Goal: Task Accomplishment & Management: Manage account settings

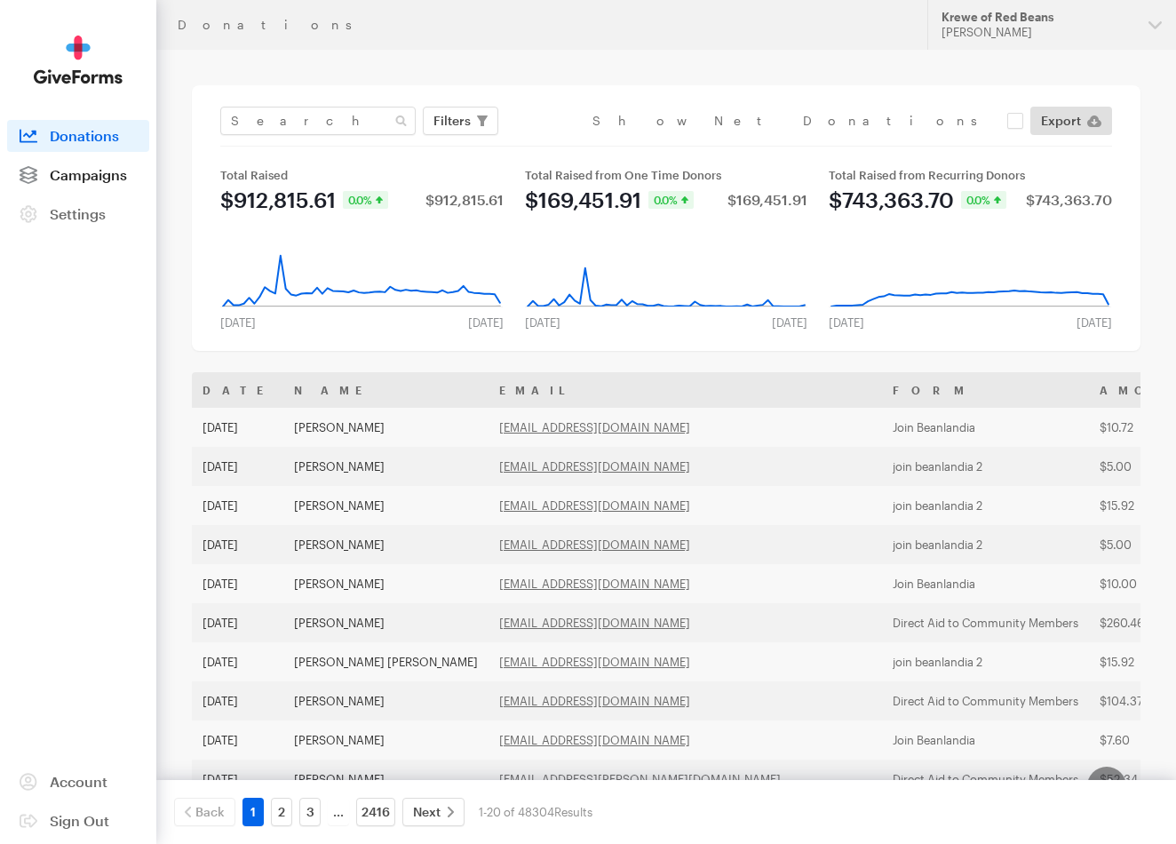
click at [109, 170] on span "Campaigns" at bounding box center [88, 174] width 77 height 17
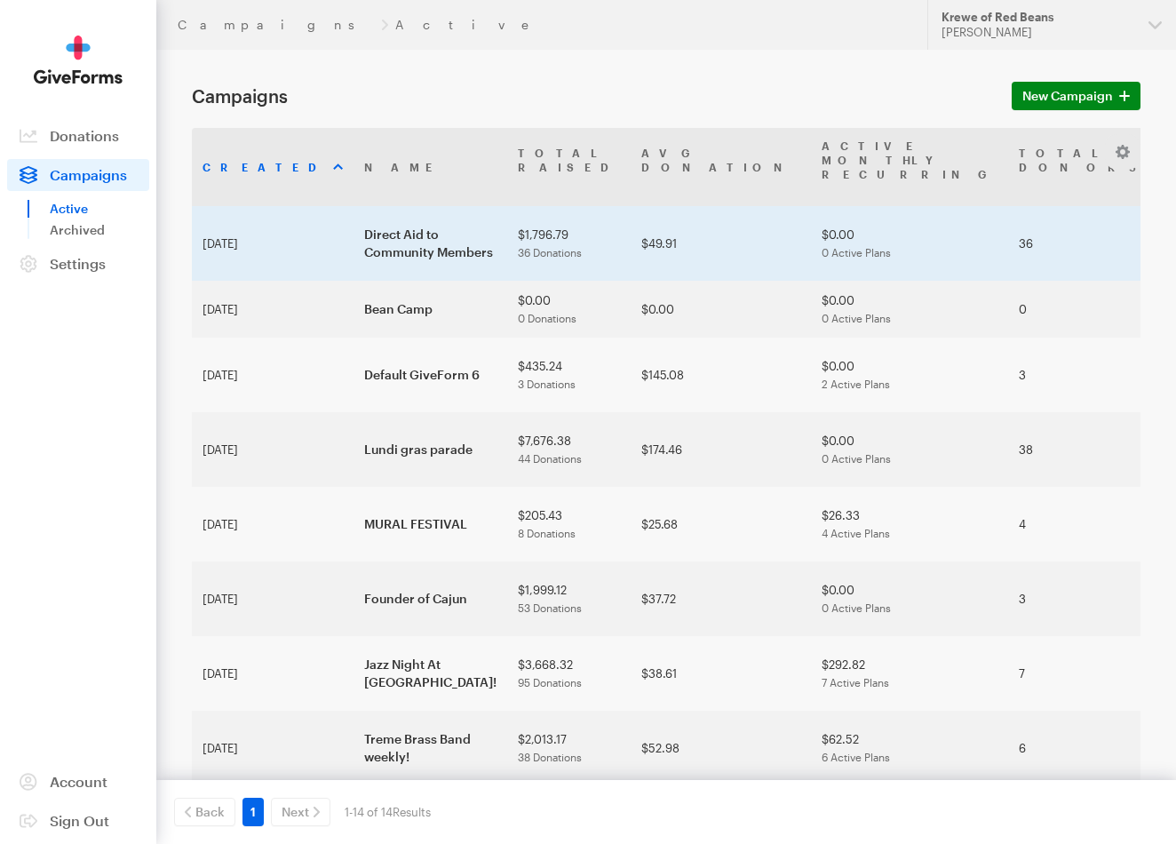
click at [354, 226] on td "Direct Aid to Community Members" at bounding box center [431, 243] width 154 height 75
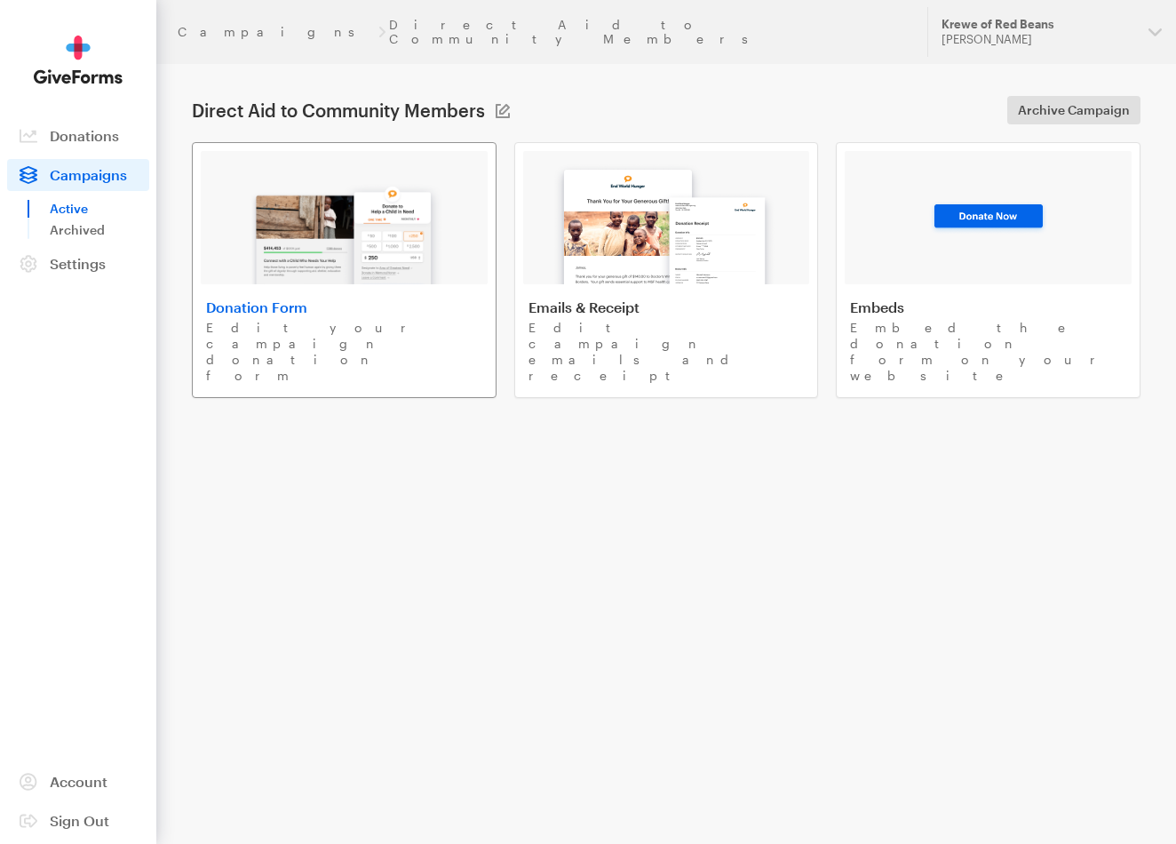
click at [422, 273] on link "Donation Form Edit your campaign donation form" at bounding box center [344, 270] width 305 height 256
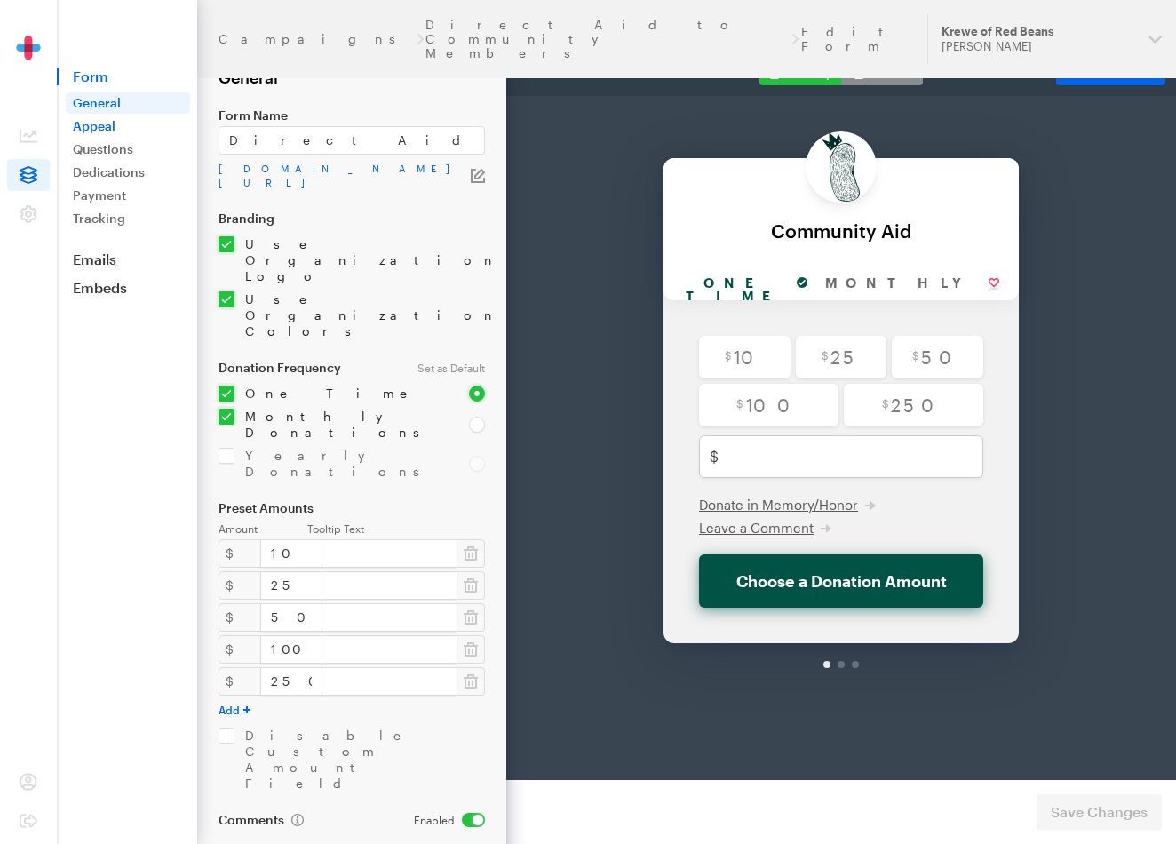
click at [107, 127] on link "Appeal" at bounding box center [128, 125] width 124 height 21
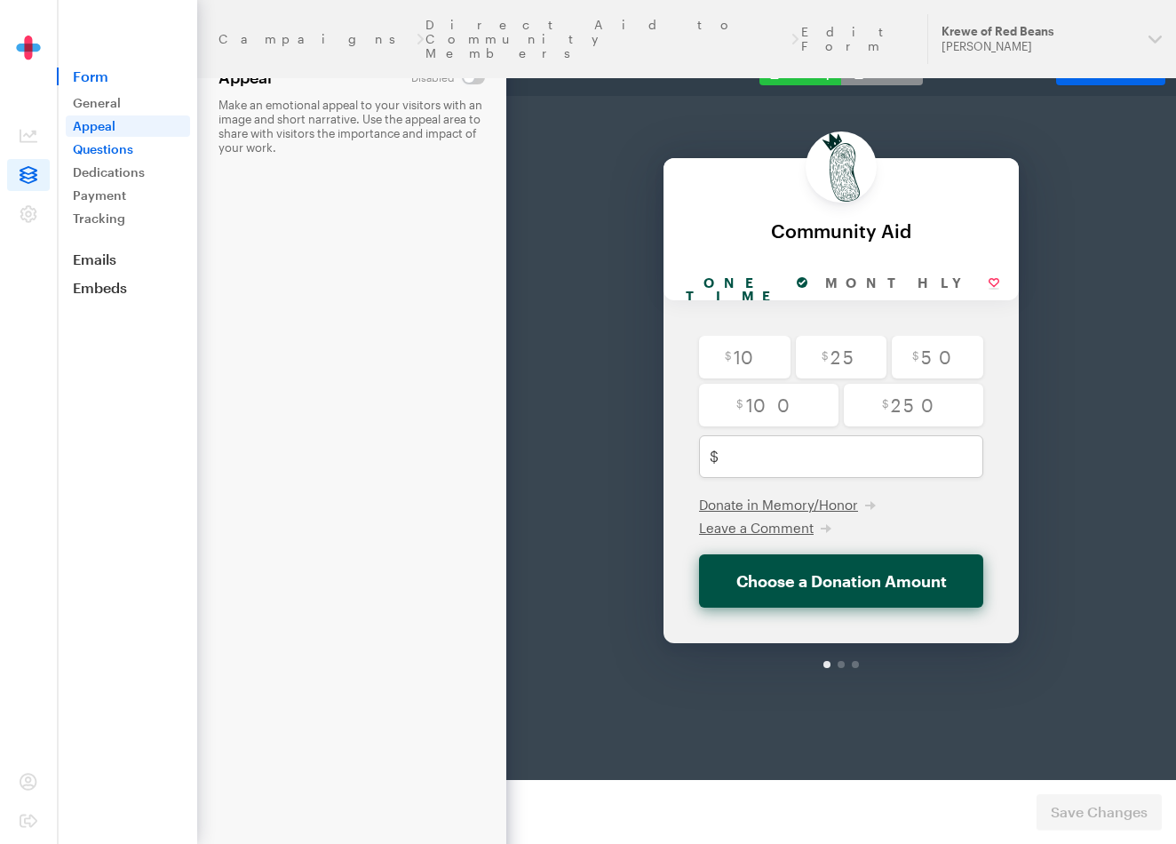
click at [106, 150] on link "Questions" at bounding box center [128, 149] width 124 height 21
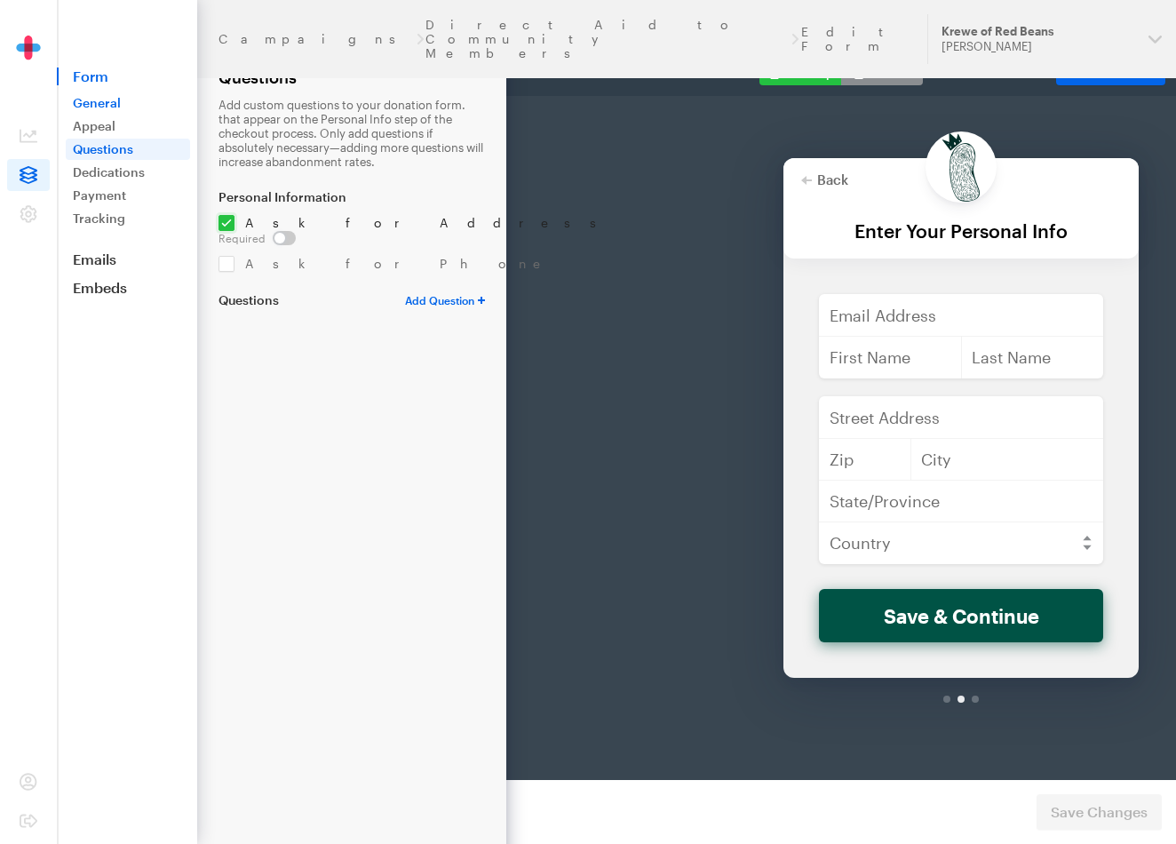
click at [109, 100] on link "General" at bounding box center [128, 102] width 124 height 21
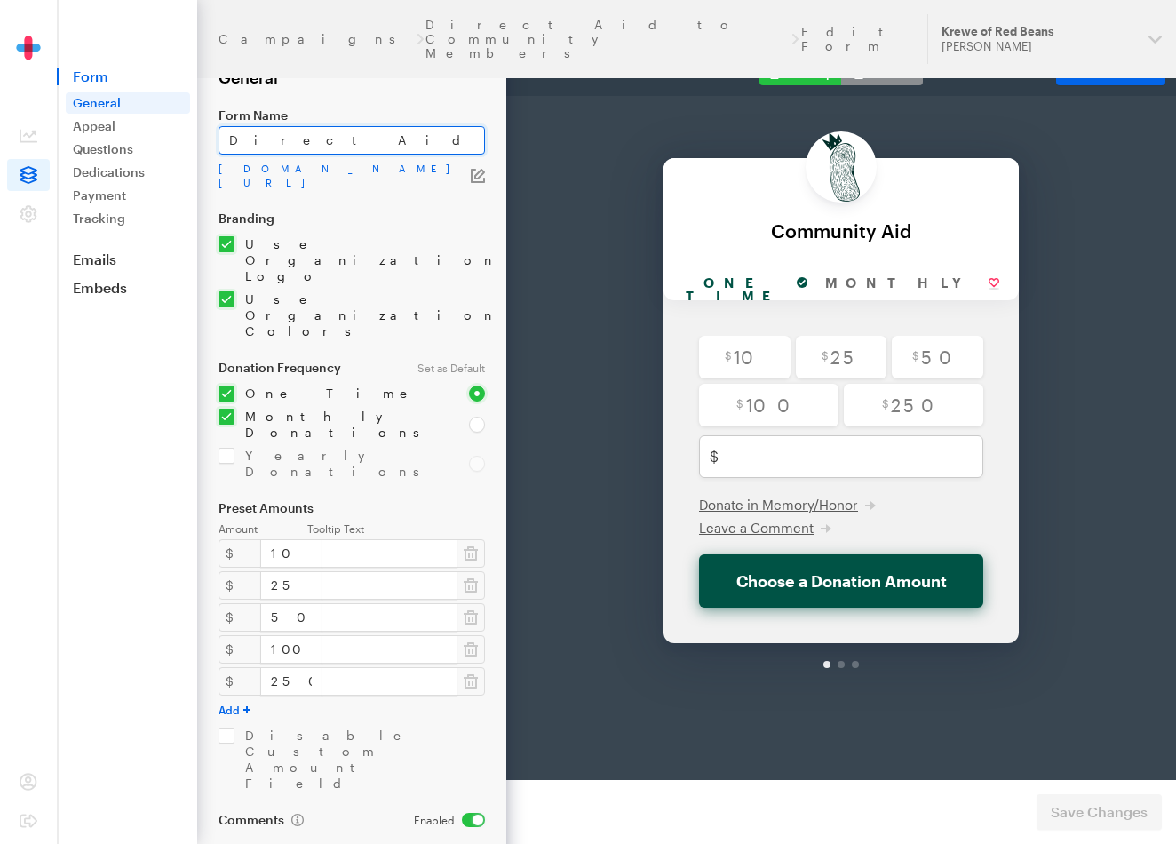
click at [440, 133] on input "Direct Aid to Community Members" at bounding box center [352, 140] width 267 height 28
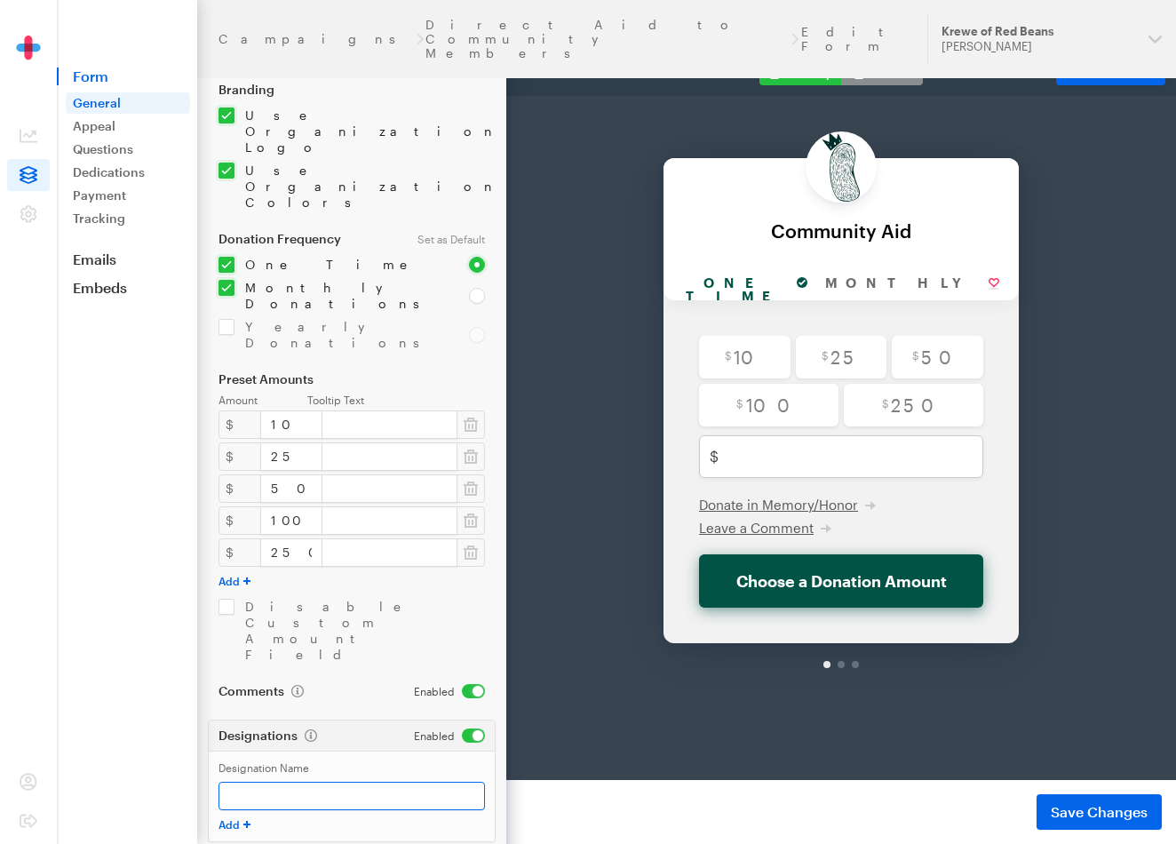
scroll to position [127, 0]
paste input "Direct Aid to Community Members"
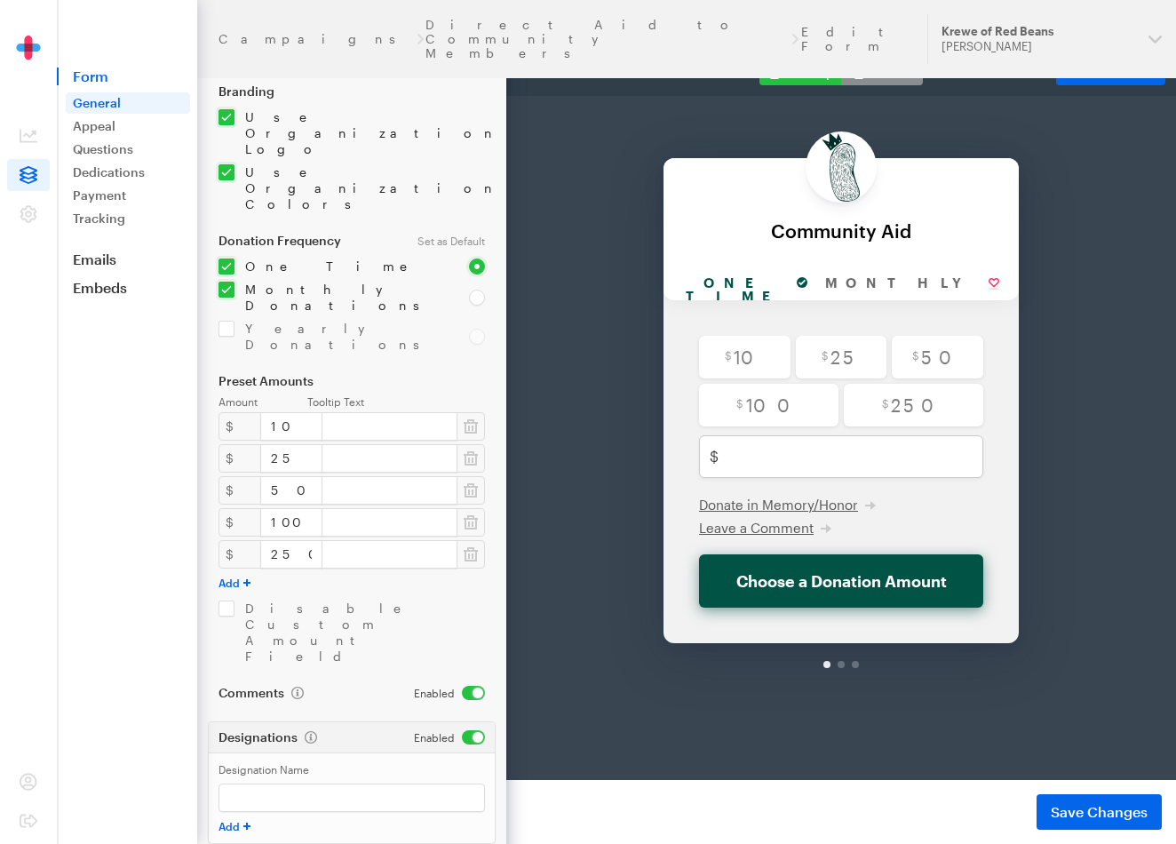
type input "Direct Aid to Community Members"
